Goal: Task Accomplishment & Management: Use online tool/utility

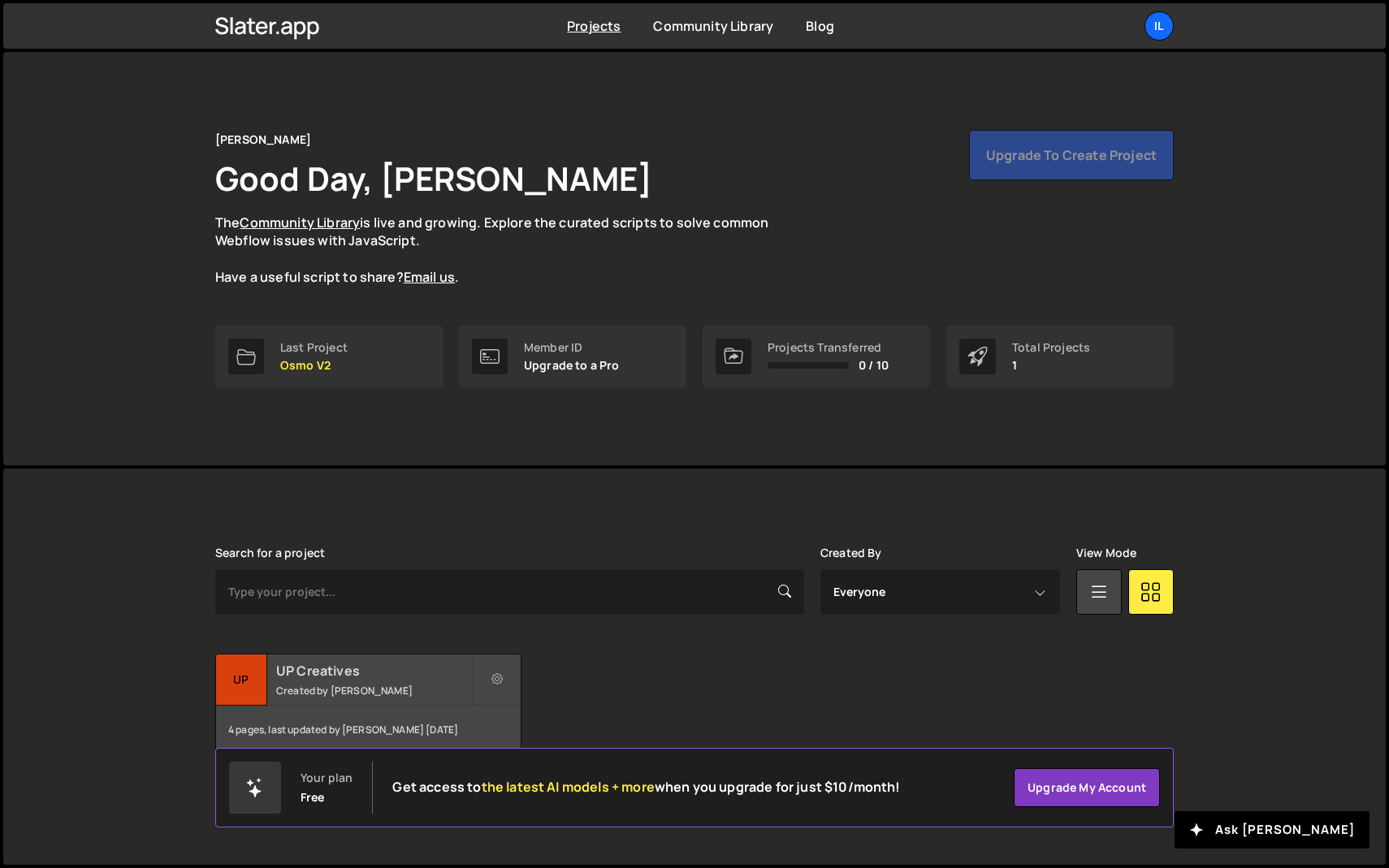
click at [356, 679] on h2 "UP Creatives" at bounding box center [374, 671] width 196 height 18
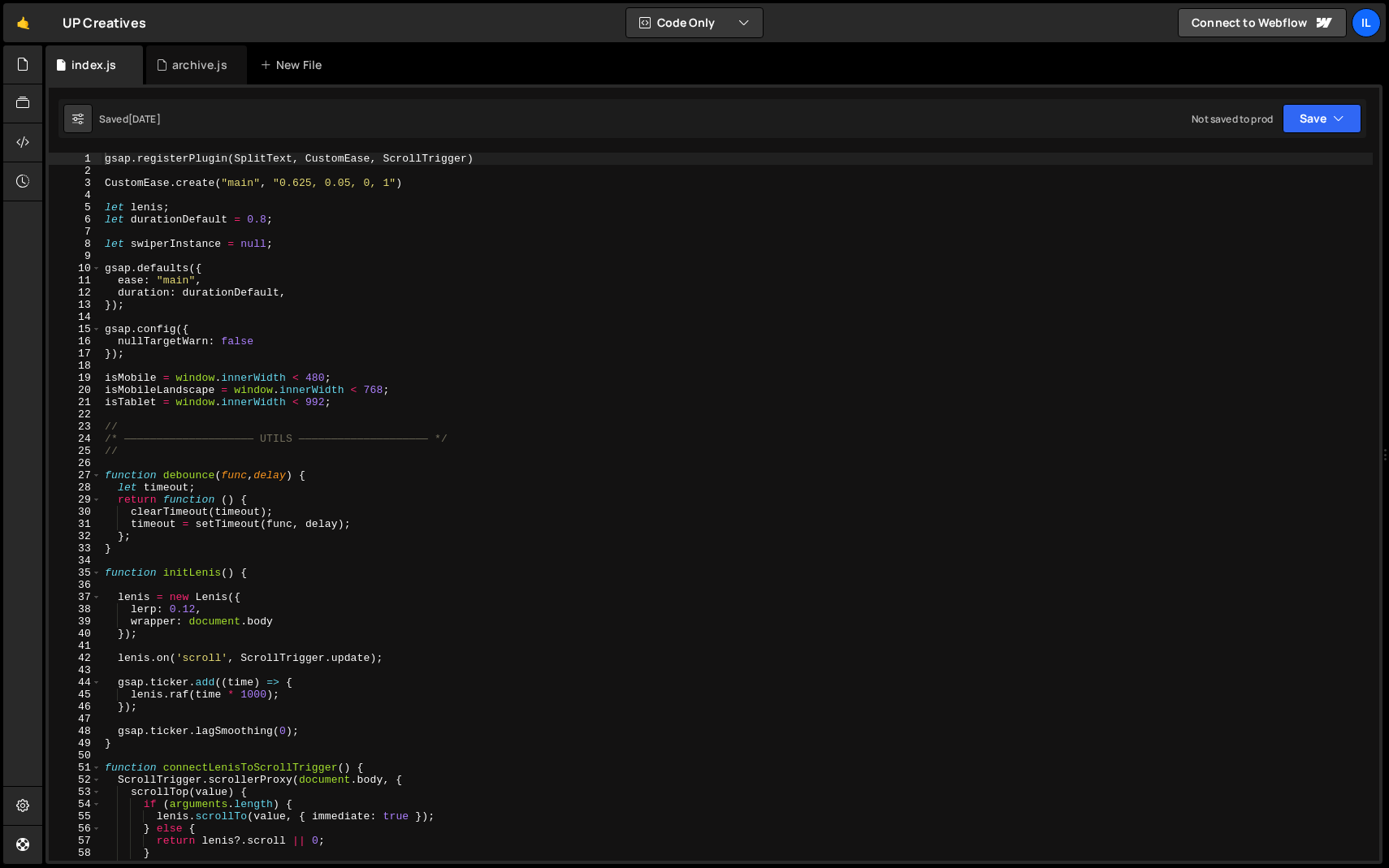
click at [329, 264] on div "gsap . registerPlugin ( SplitText , CustomEase , ScrollTrigger ) CustomEase . c…" at bounding box center [736, 519] width 1271 height 732
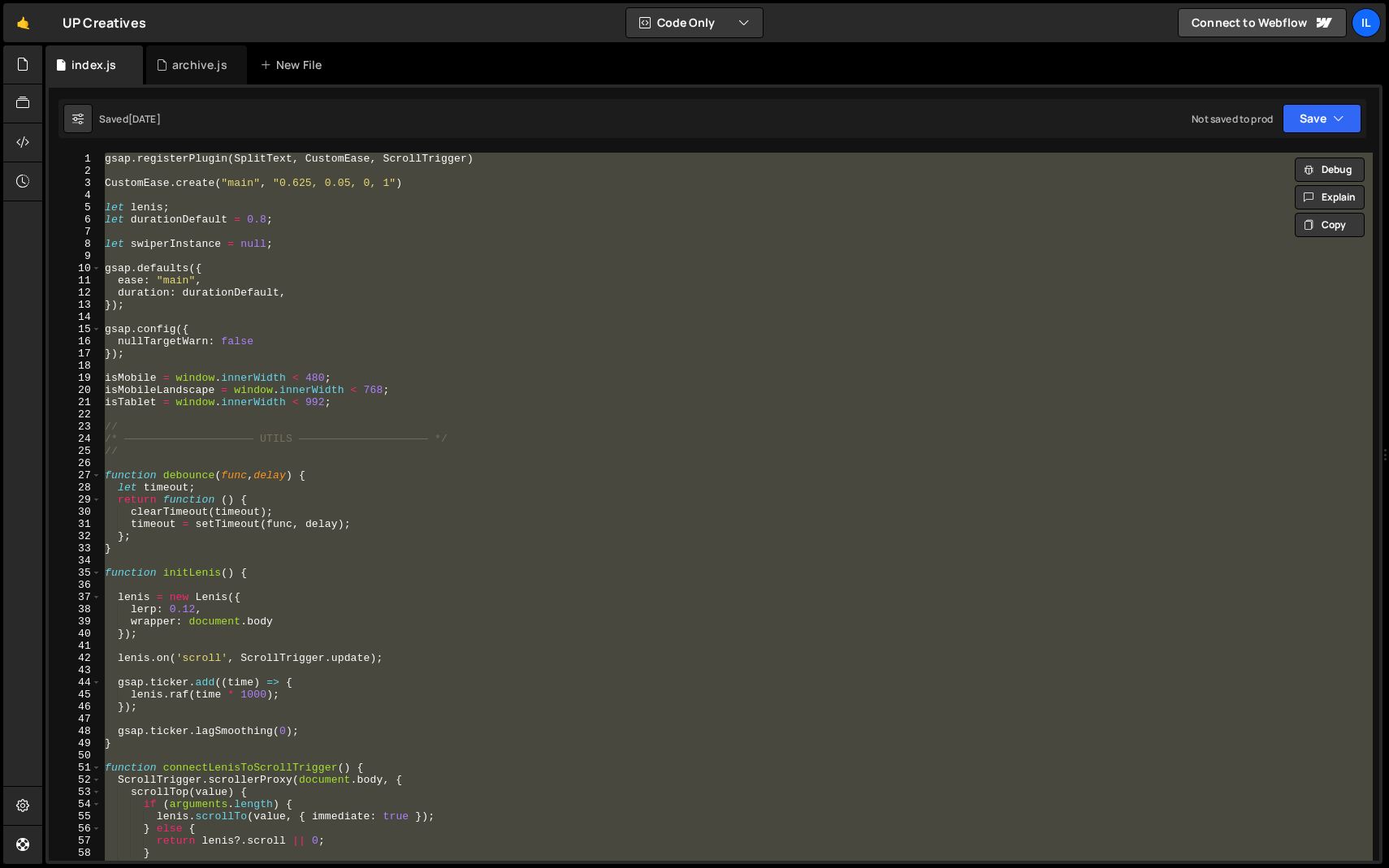
click at [341, 262] on div "gsap . registerPlugin ( SplitText , CustomEase , ScrollTrigger ) CustomEase . c…" at bounding box center [736, 507] width 1271 height 708
type textarea "gsap.defaults({"
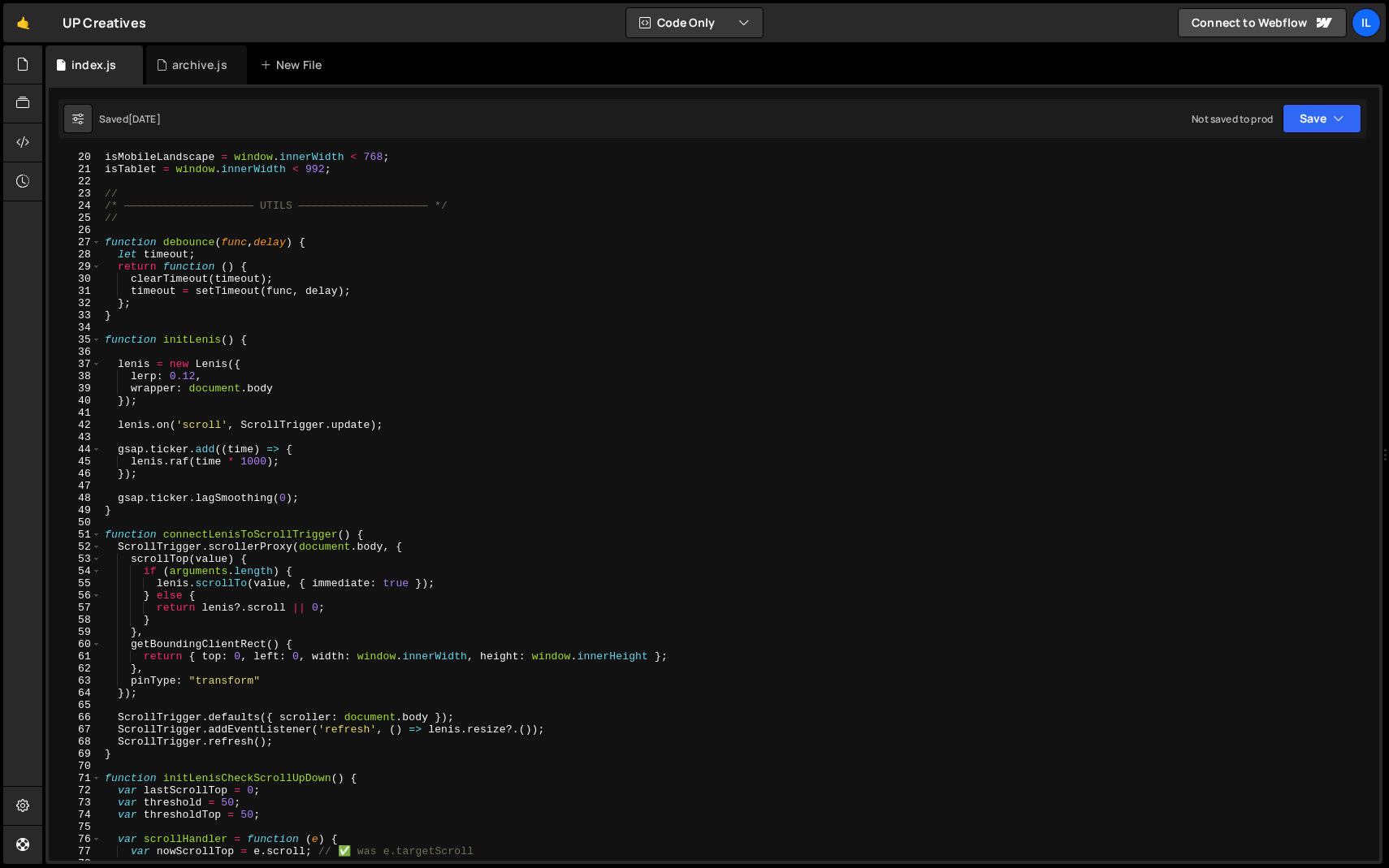
scroll to position [55, 0]
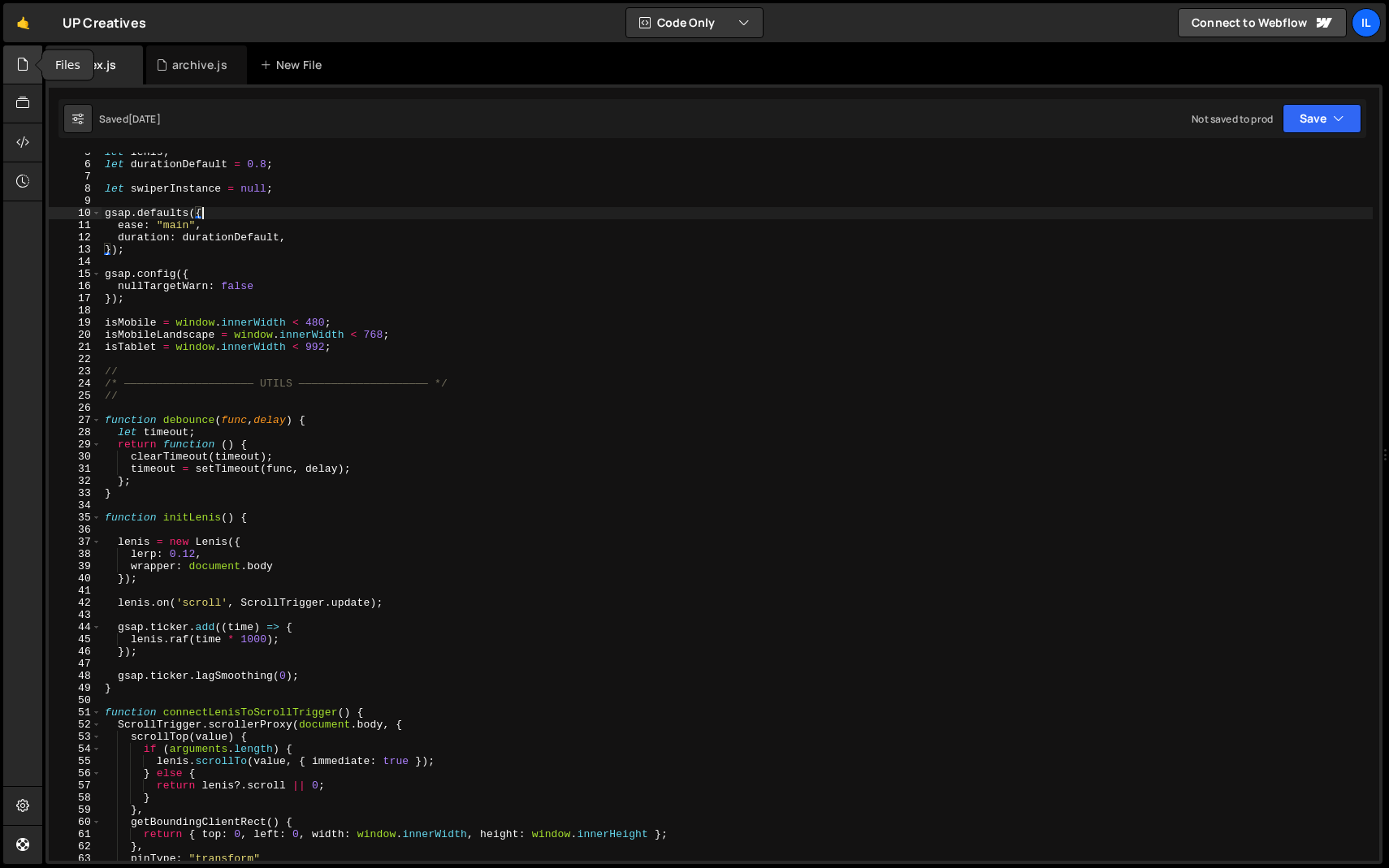
click at [21, 60] on icon at bounding box center [23, 64] width 13 height 18
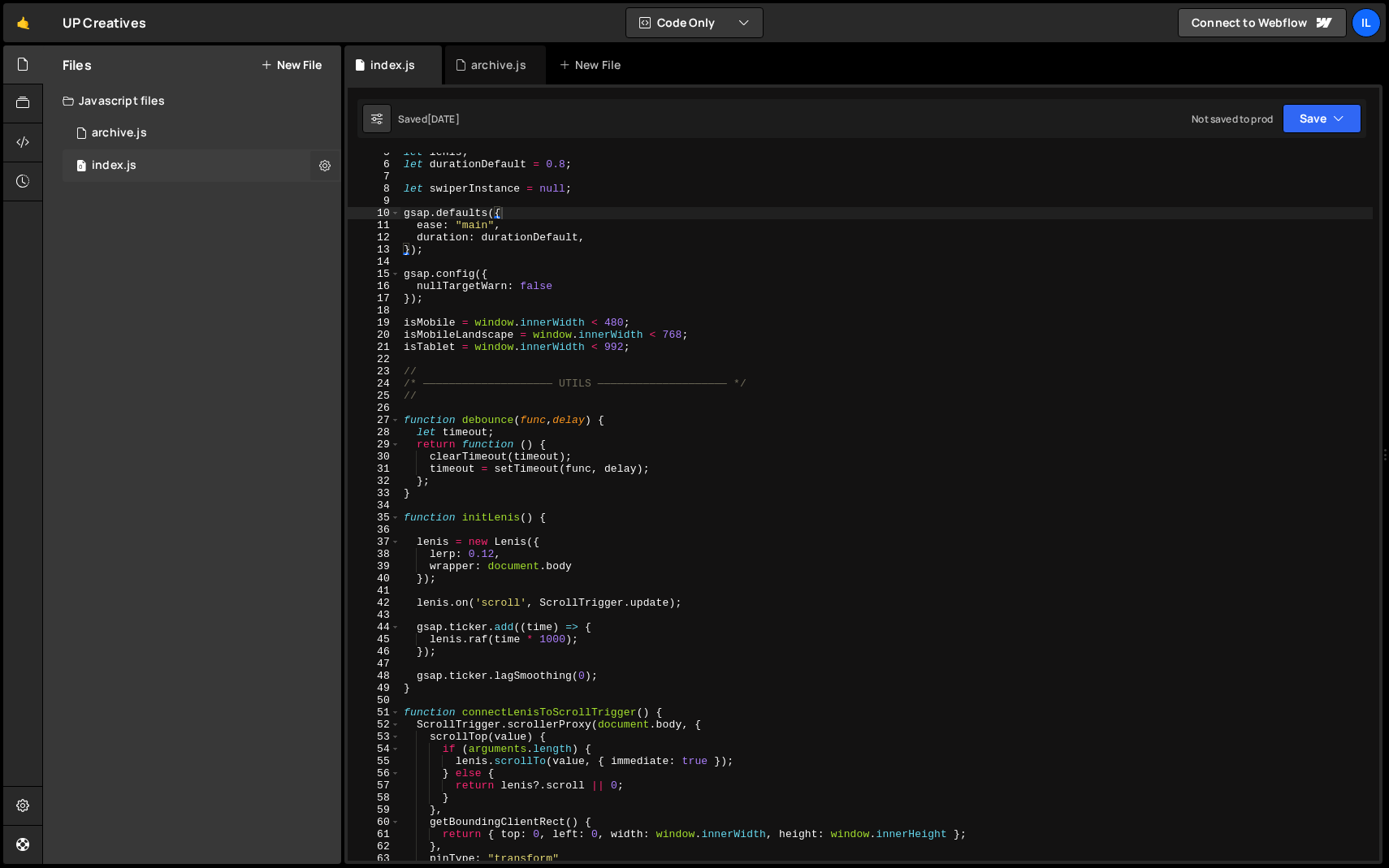
click at [321, 165] on icon at bounding box center [325, 165] width 12 height 16
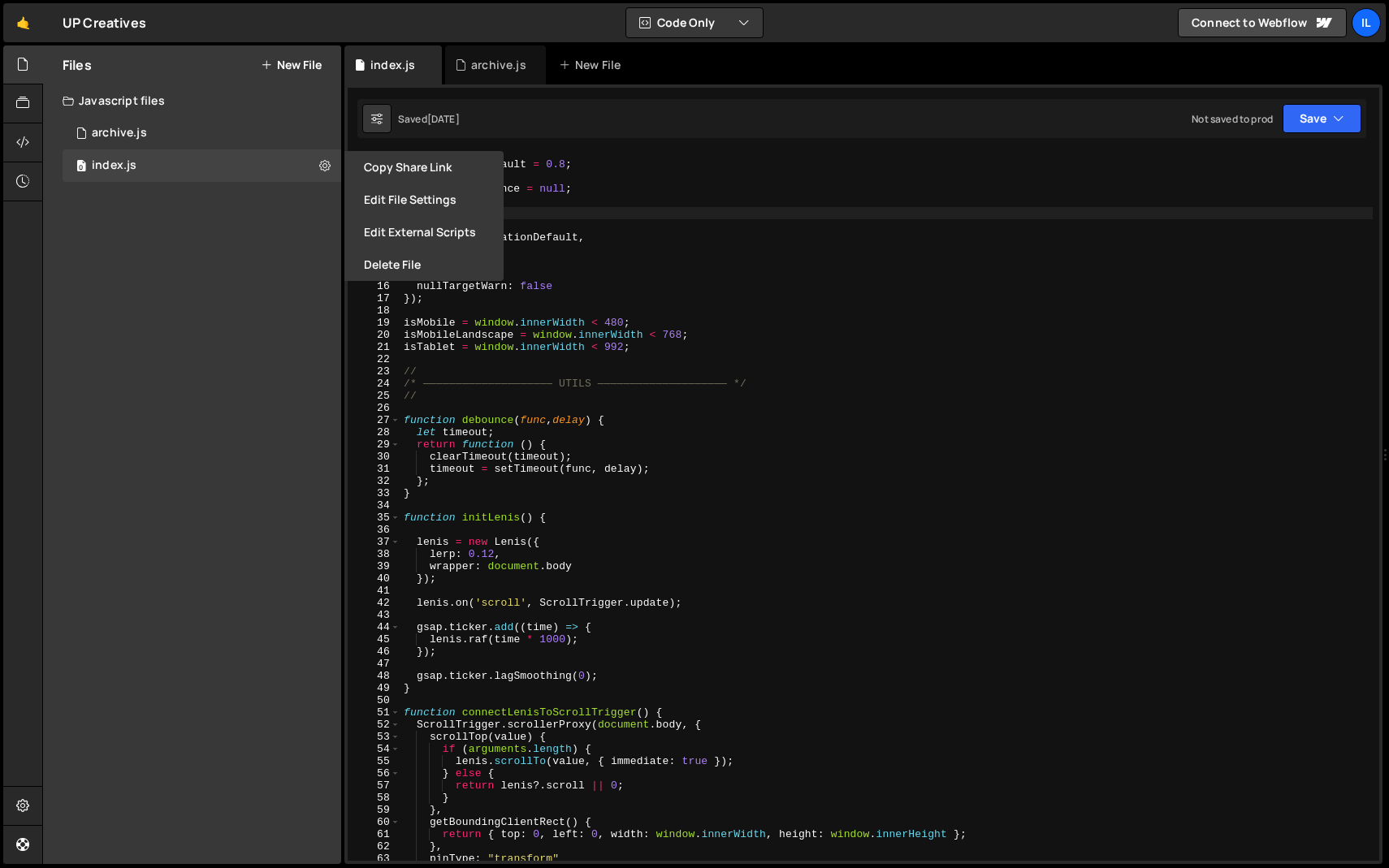
click at [286, 205] on div "Files New File Javascript files 0 archive.js 0 0 index.js 0 CSS files Copy shar…" at bounding box center [192, 454] width 298 height 819
click at [23, 64] on icon at bounding box center [23, 64] width 13 height 18
